Goal: Information Seeking & Learning: Learn about a topic

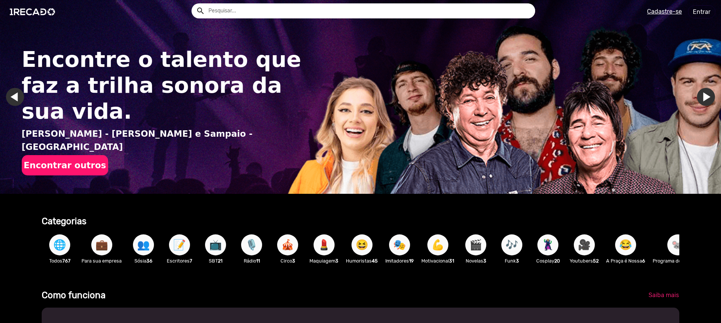
type input "[PERSON_NAME][EMAIL_ADDRESS][DOMAIN_NAME]"
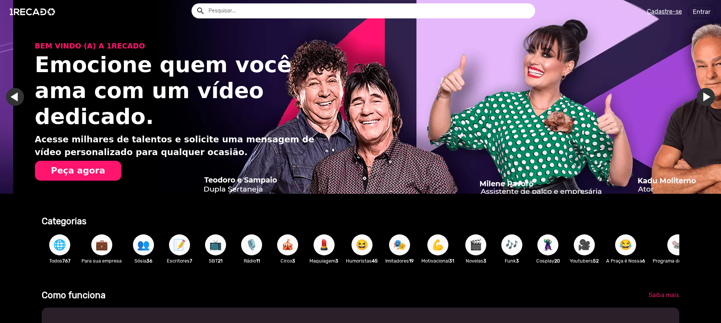
scroll to position [0, 1431]
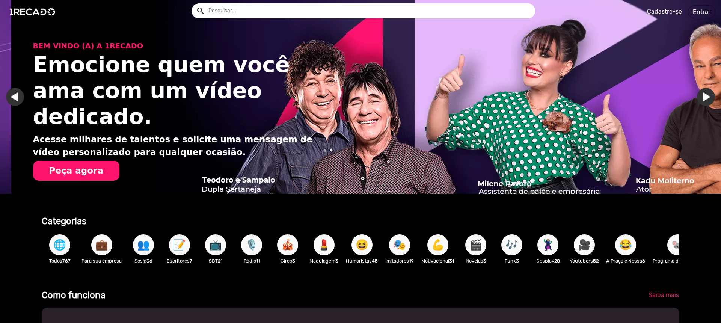
click at [217, 250] on span "📺" at bounding box center [215, 244] width 13 height 21
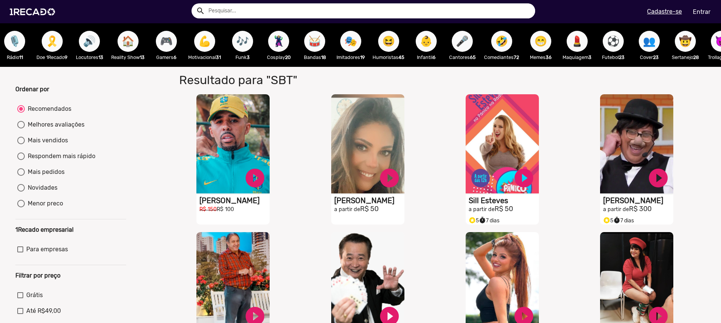
scroll to position [0, 340]
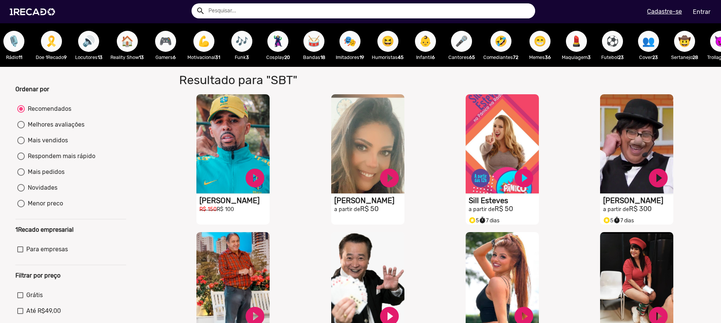
click at [467, 45] on span "🎤" at bounding box center [461, 41] width 13 height 21
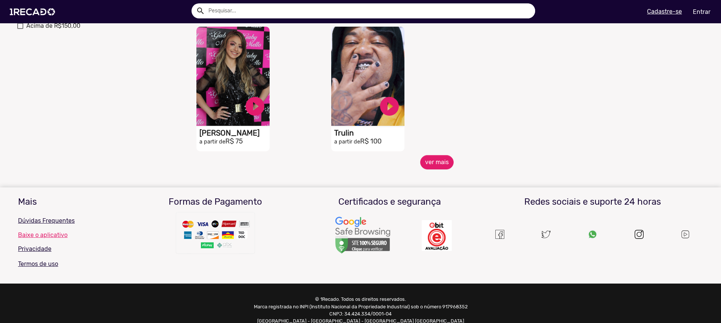
scroll to position [333, 0]
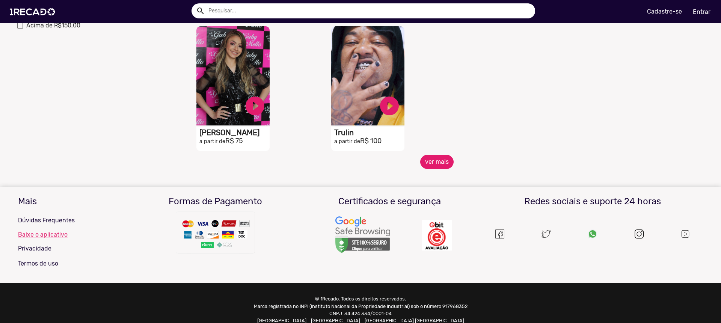
click at [429, 169] on button "ver mais" at bounding box center [436, 162] width 33 height 14
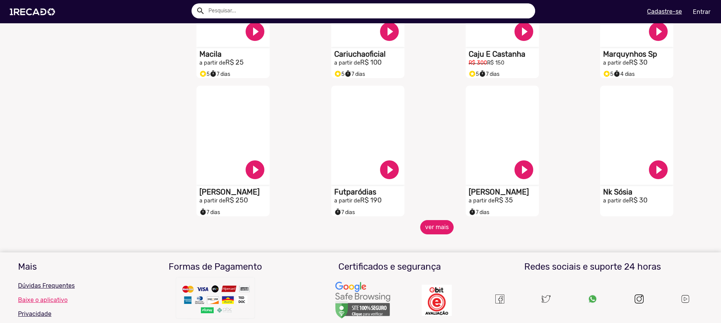
scroll to position [555, 0]
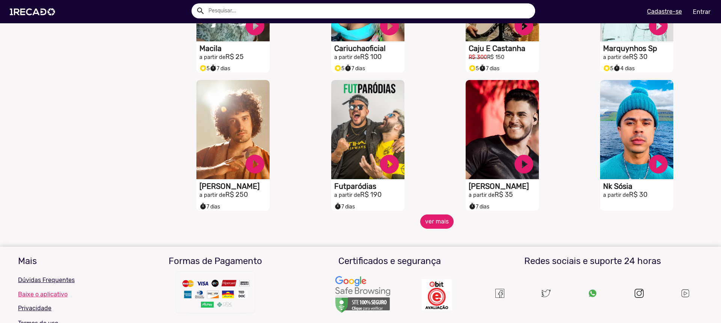
click at [429, 229] on button "ver mais" at bounding box center [436, 222] width 33 height 14
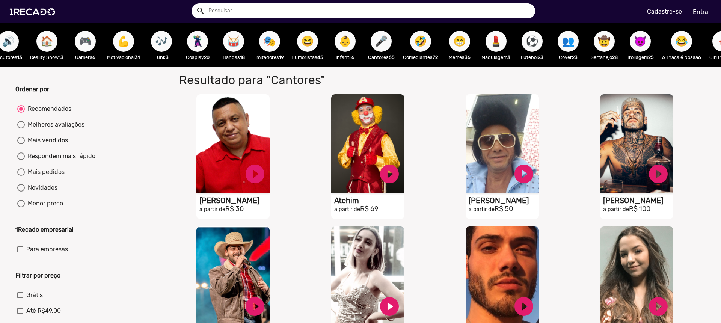
scroll to position [0, 431]
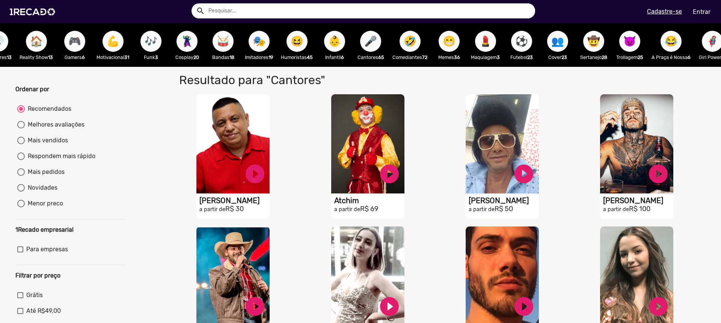
drag, startPoint x: 541, startPoint y: 74, endPoint x: 547, endPoint y: 75, distance: 6.1
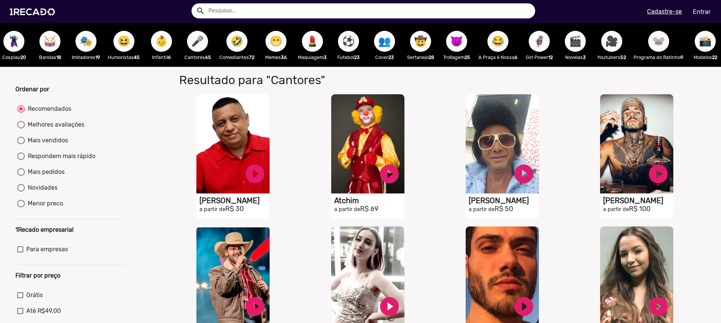
scroll to position [0, 628]
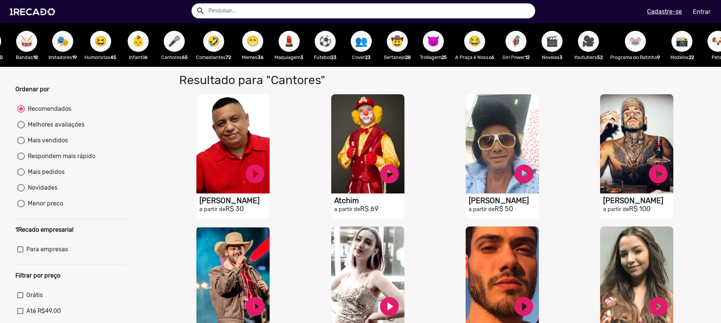
drag, startPoint x: 499, startPoint y: 72, endPoint x: 612, endPoint y: 75, distance: 112.4
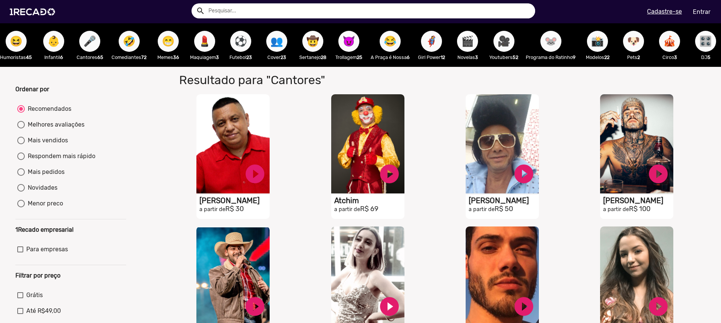
scroll to position [0, 718]
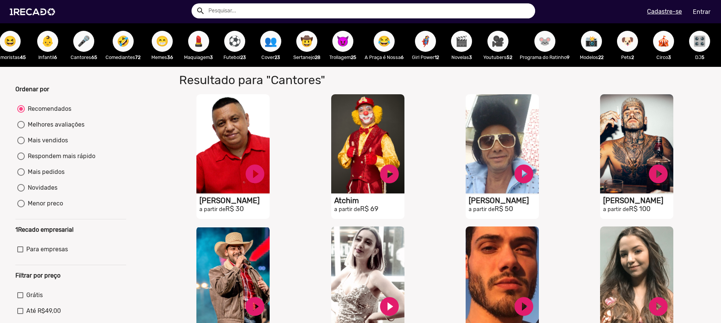
click at [468, 45] on span "🎬" at bounding box center [461, 41] width 13 height 21
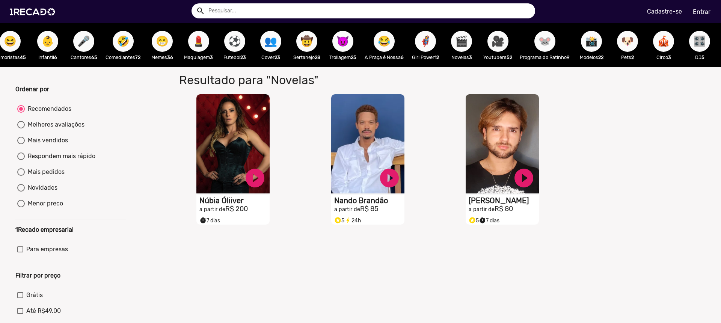
scroll to position [0, 817]
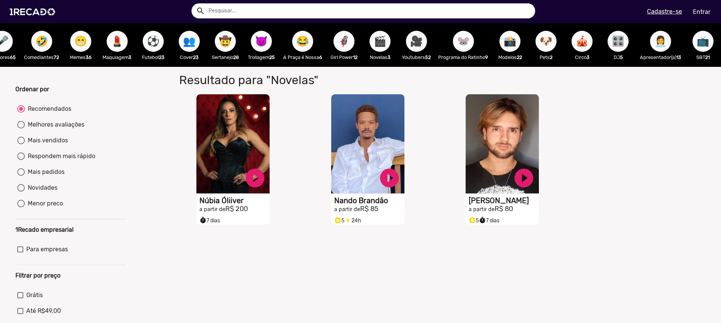
drag, startPoint x: 588, startPoint y: 76, endPoint x: 595, endPoint y: 76, distance: 6.4
click at [595, 76] on div "Resultado para "Novelas" para "Novelas" S1RECADO vídeos dedicados para fãs e em…" at bounding box center [437, 220] width 550 height 307
click at [698, 39] on span "📺" at bounding box center [703, 41] width 13 height 21
